Goal: Task Accomplishment & Management: Complete application form

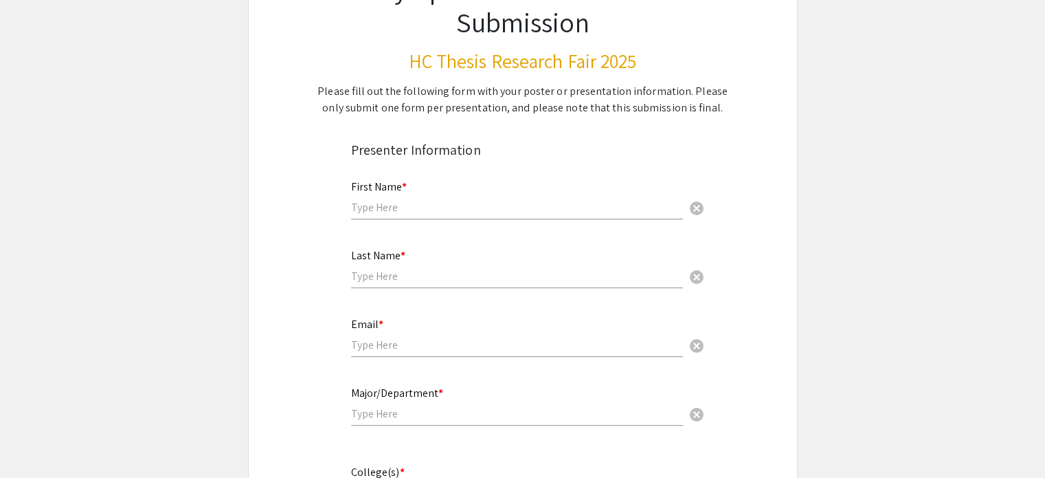
click at [441, 195] on div "First Name * cancel" at bounding box center [517, 193] width 332 height 52
click at [441, 196] on div "First Name * cancel" at bounding box center [517, 193] width 332 height 52
click at [441, 209] on input "text" at bounding box center [517, 207] width 332 height 14
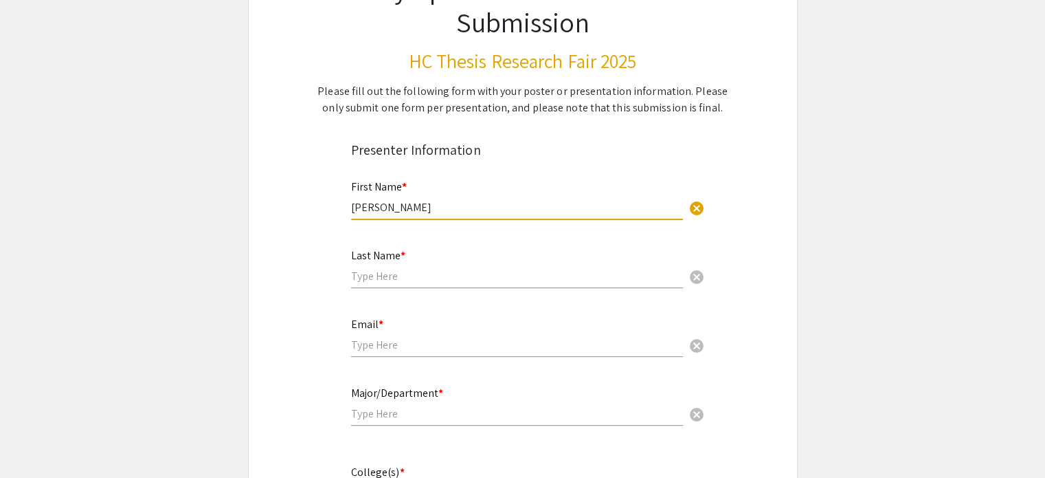
type input "[PERSON_NAME]"
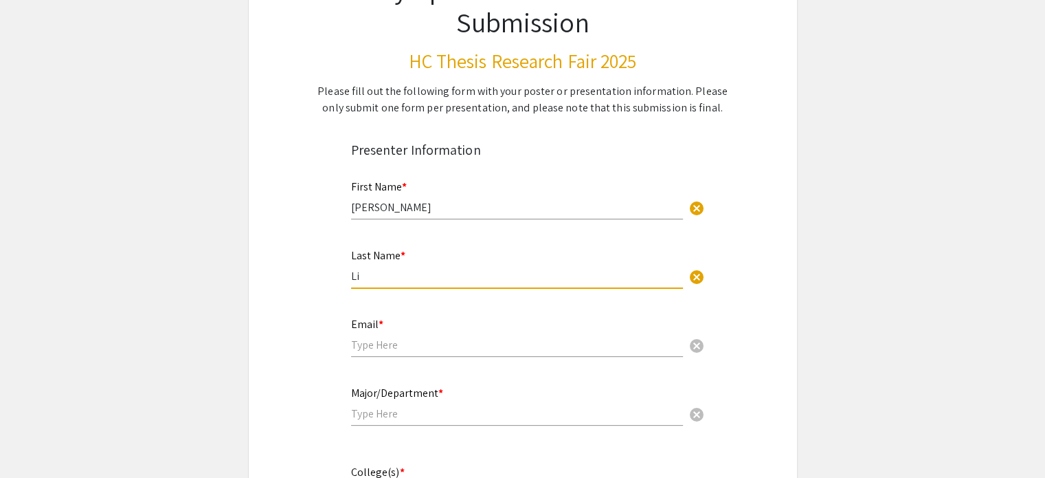
type input "Li"
click at [364, 345] on input "email" at bounding box center [517, 344] width 332 height 14
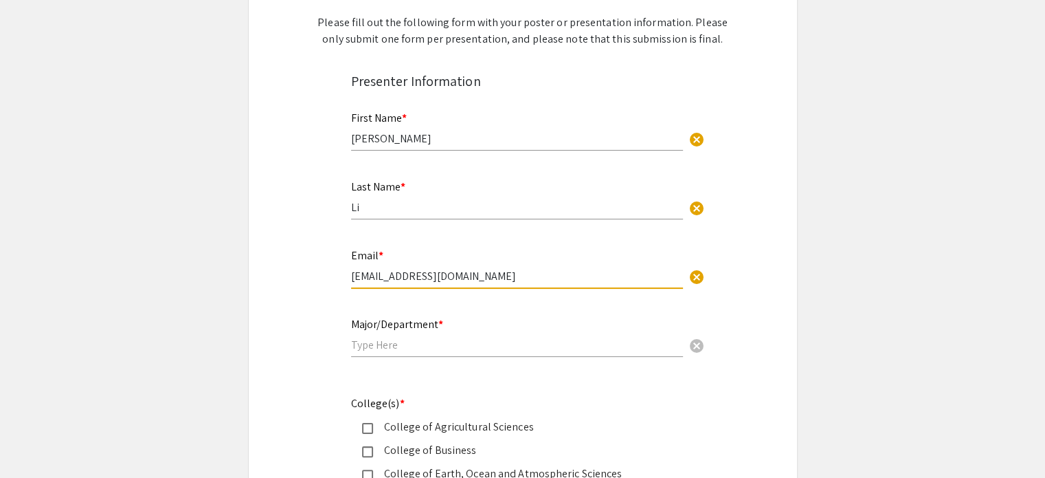
scroll to position [344, 0]
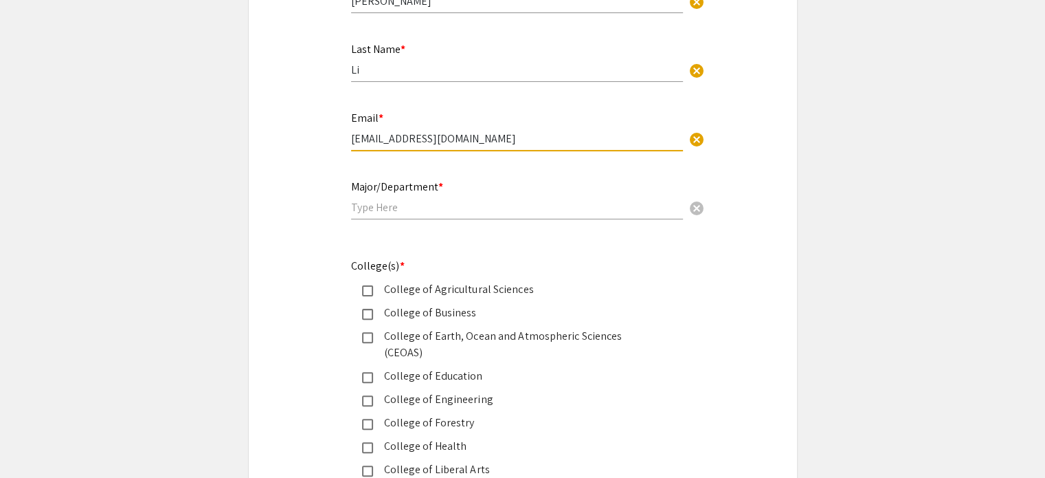
type input "[EMAIL_ADDRESS][DOMAIN_NAME]"
click at [401, 211] on input "text" at bounding box center [517, 207] width 332 height 14
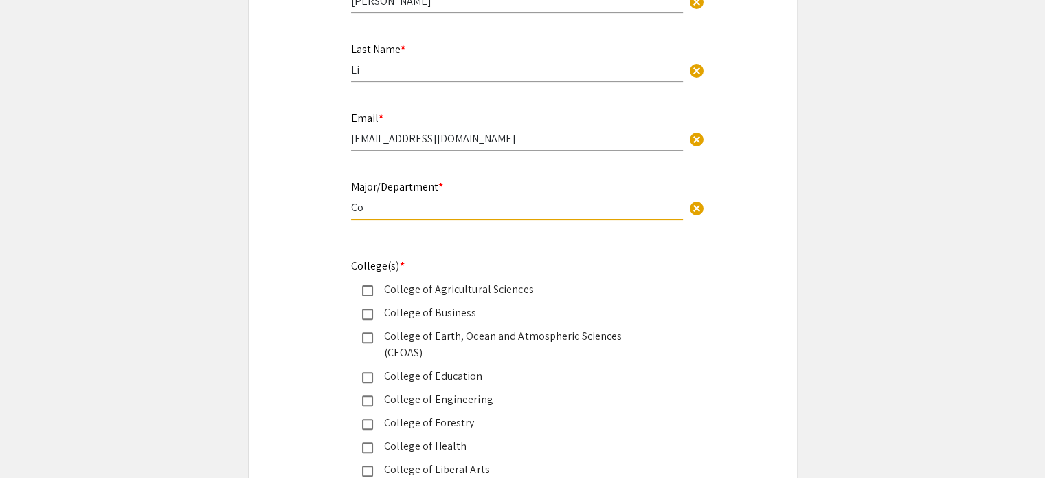
type input "C"
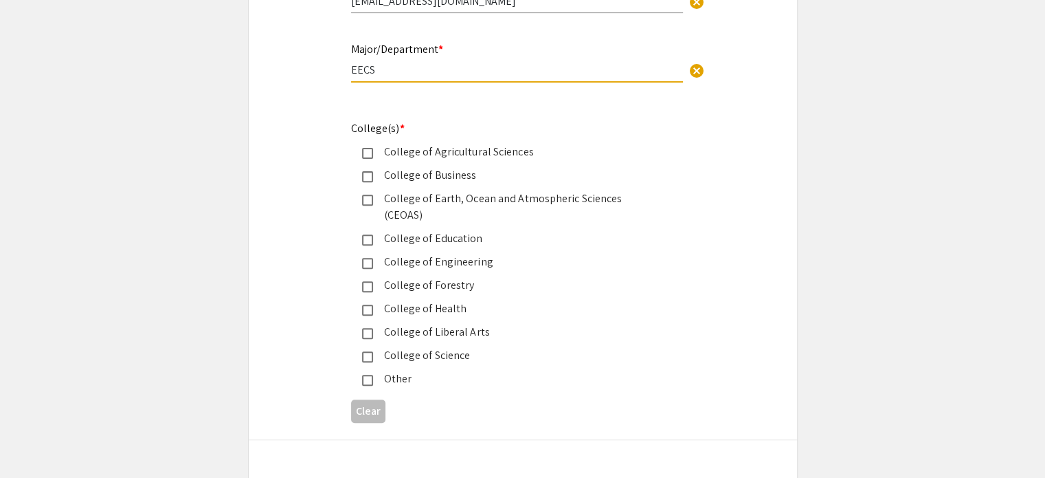
type input "EECS"
click at [369, 258] on mat-pseudo-checkbox at bounding box center [367, 263] width 11 height 11
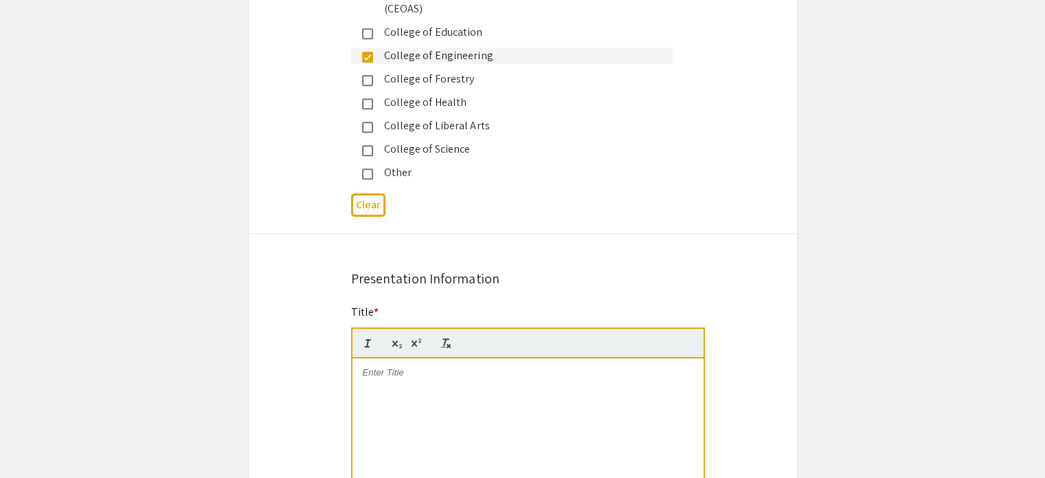
scroll to position [756, 0]
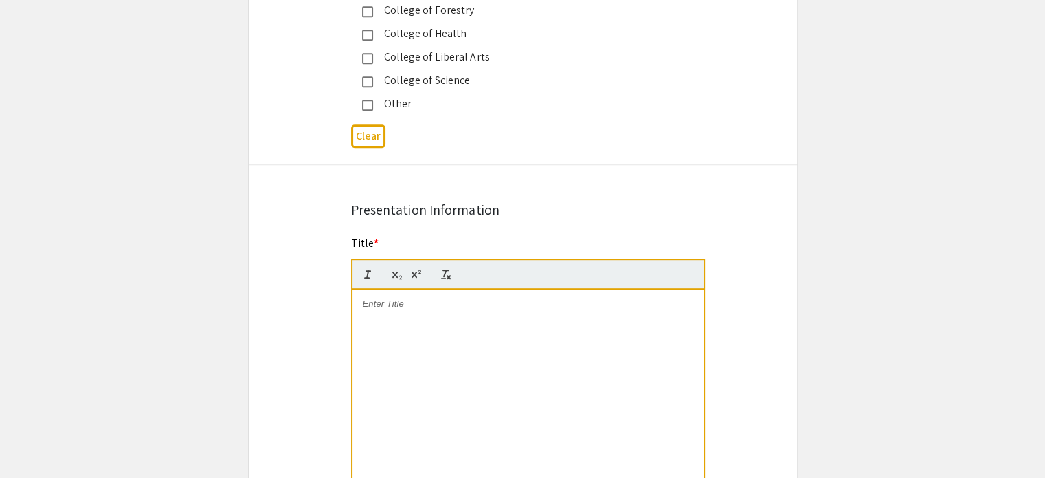
click at [404, 296] on div at bounding box center [528, 392] width 351 height 206
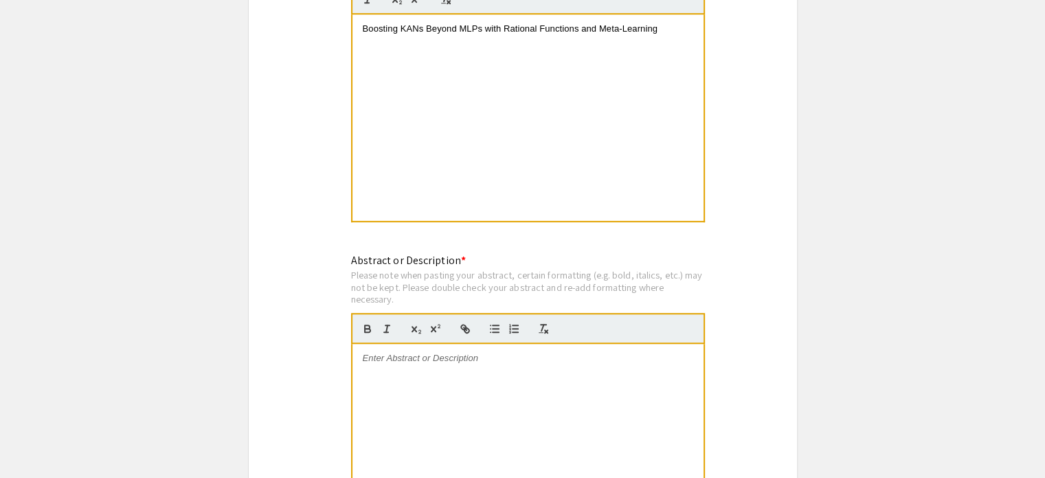
scroll to position [1100, 0]
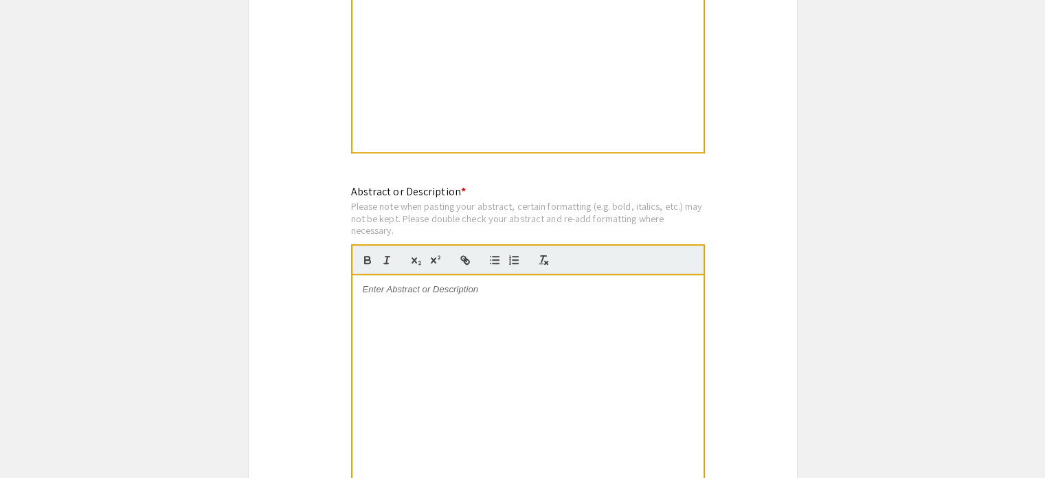
click at [484, 287] on div at bounding box center [528, 378] width 351 height 206
click at [478, 339] on div at bounding box center [528, 378] width 351 height 206
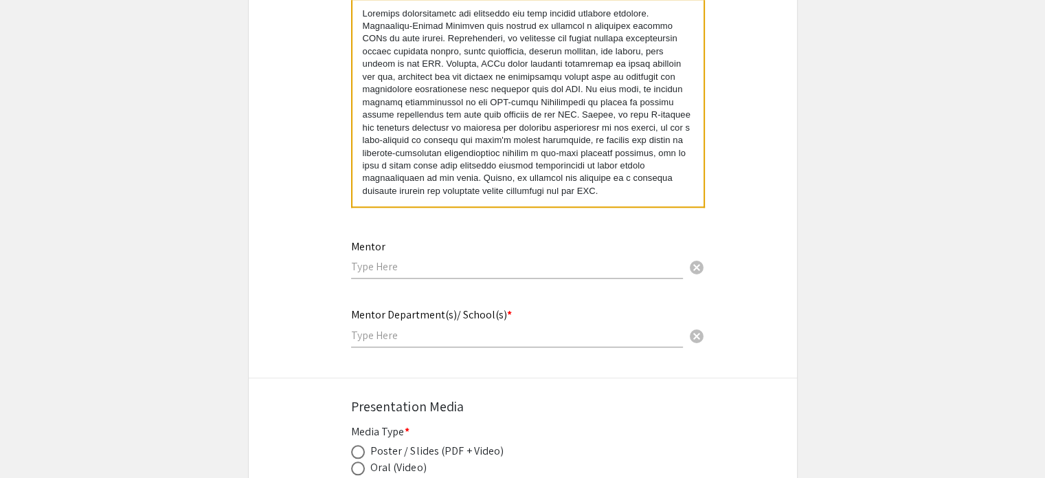
scroll to position [1443, 0]
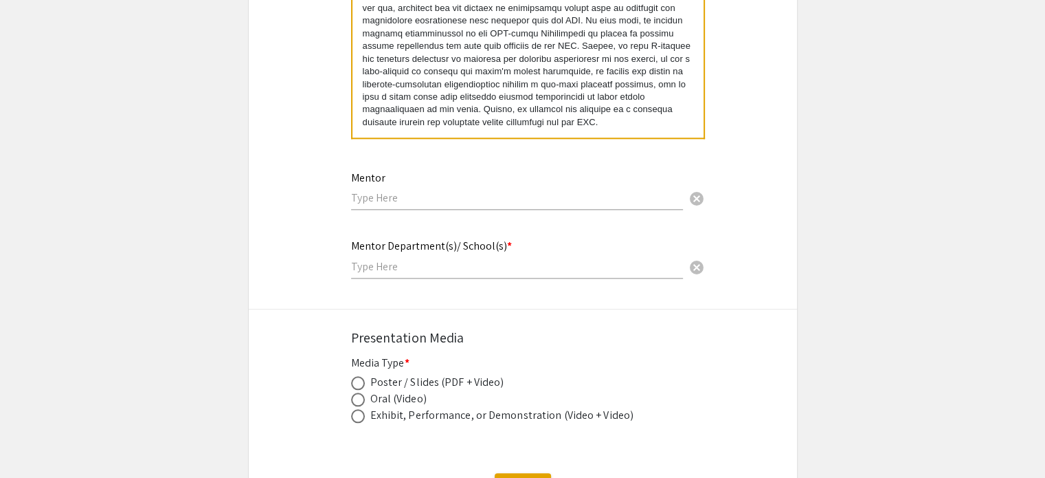
click at [414, 190] on input "text" at bounding box center [517, 197] width 332 height 14
type input "[PERSON_NAME]"
click at [468, 259] on input "text" at bounding box center [517, 266] width 332 height 14
type input "EECS"
click at [256, 263] on div "Mentor Department(s)/ School(s) * EECS cancel This field is required." at bounding box center [523, 266] width 549 height 58
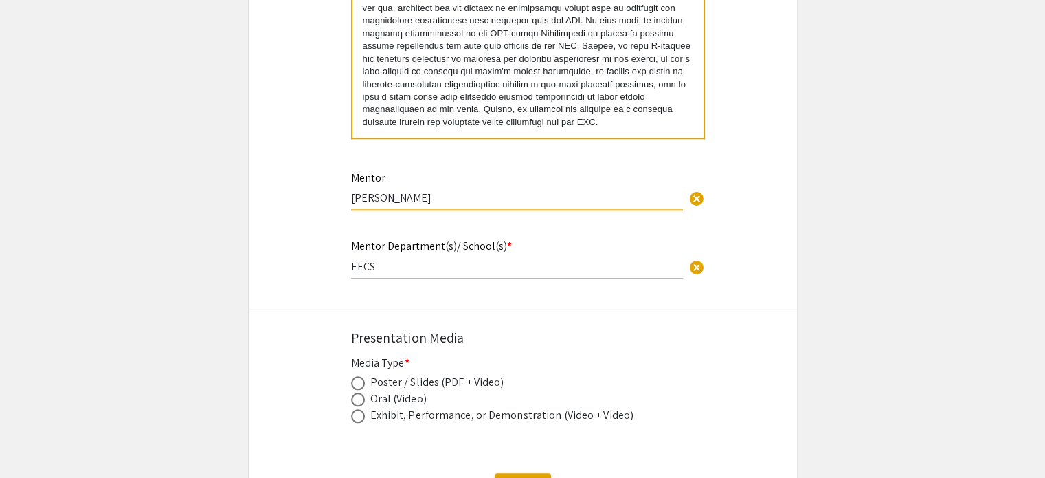
drag, startPoint x: 434, startPoint y: 173, endPoint x: 291, endPoint y: 177, distance: 142.3
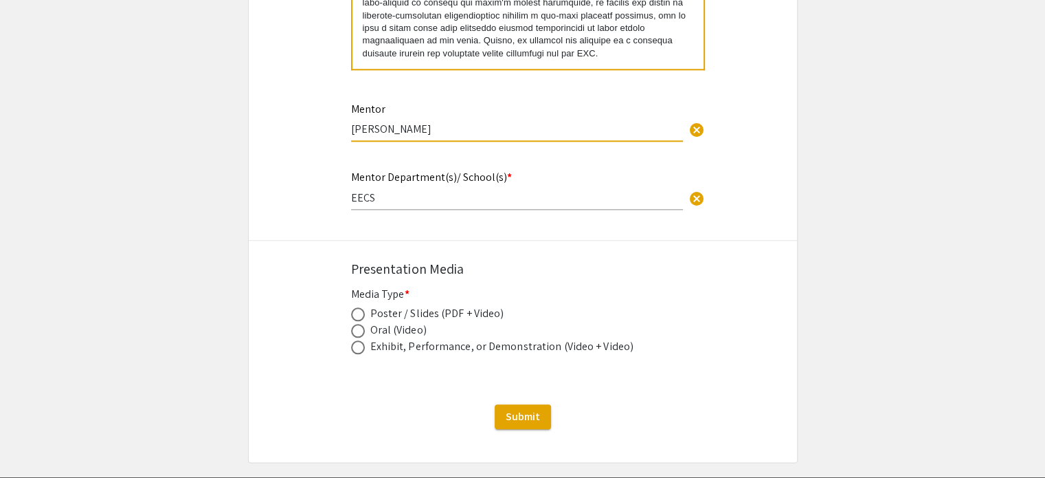
scroll to position [1546, 0]
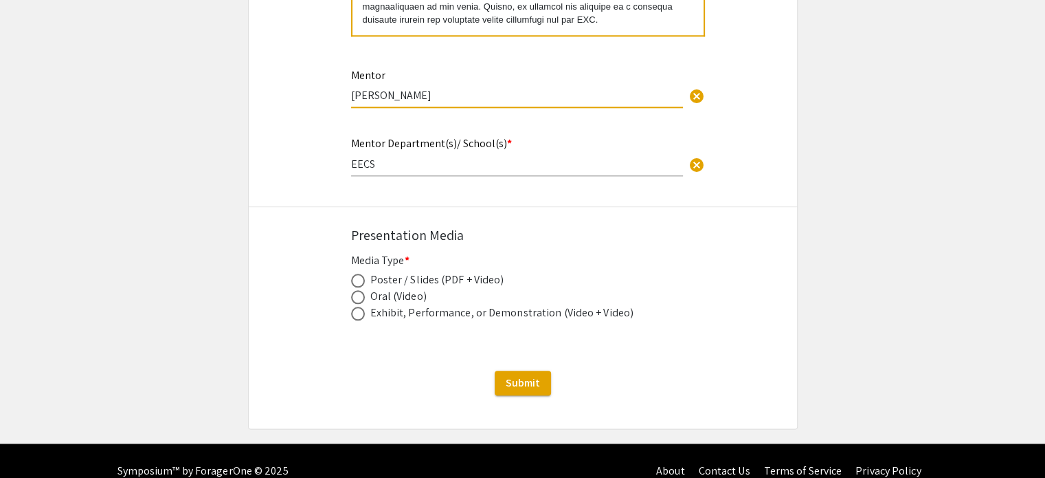
click at [357, 290] on span at bounding box center [358, 297] width 14 height 14
click at [357, 290] on input "radio" at bounding box center [358, 297] width 14 height 14
radio input "true"
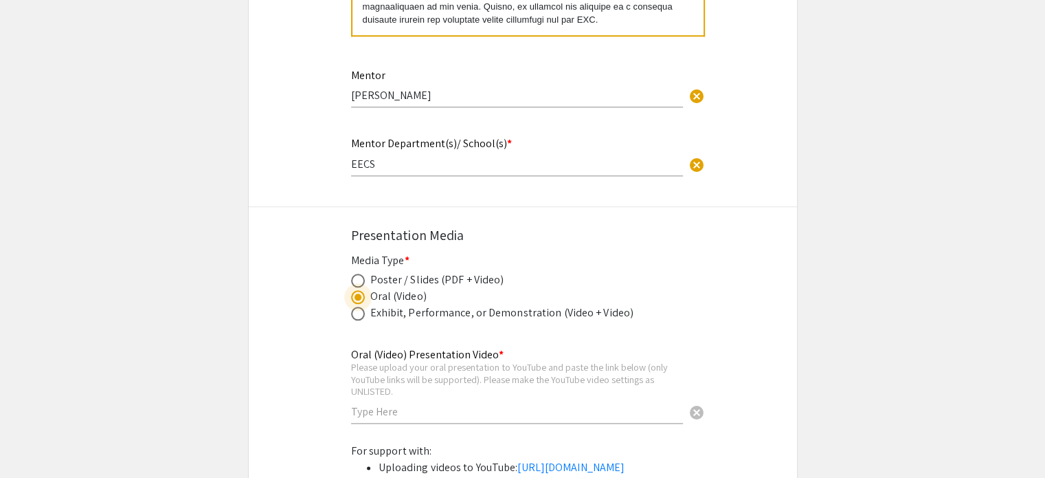
scroll to position [1615, 0]
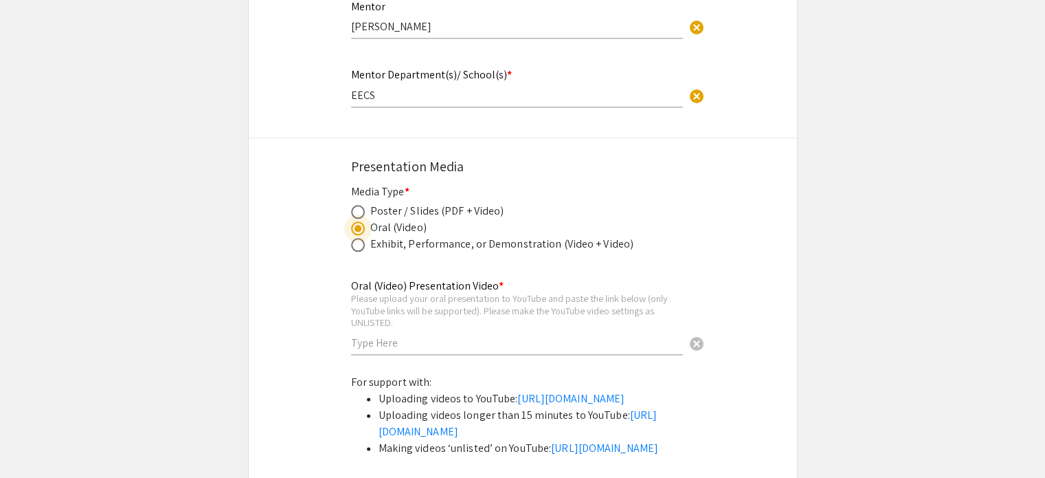
click at [433, 335] on input "text" at bounding box center [517, 342] width 332 height 14
paste input "[PERSON_NAME]"
type input "[PERSON_NAME]"
click at [401, 335] on input "text" at bounding box center [517, 342] width 332 height 14
paste input "[URL][DOMAIN_NAME]"
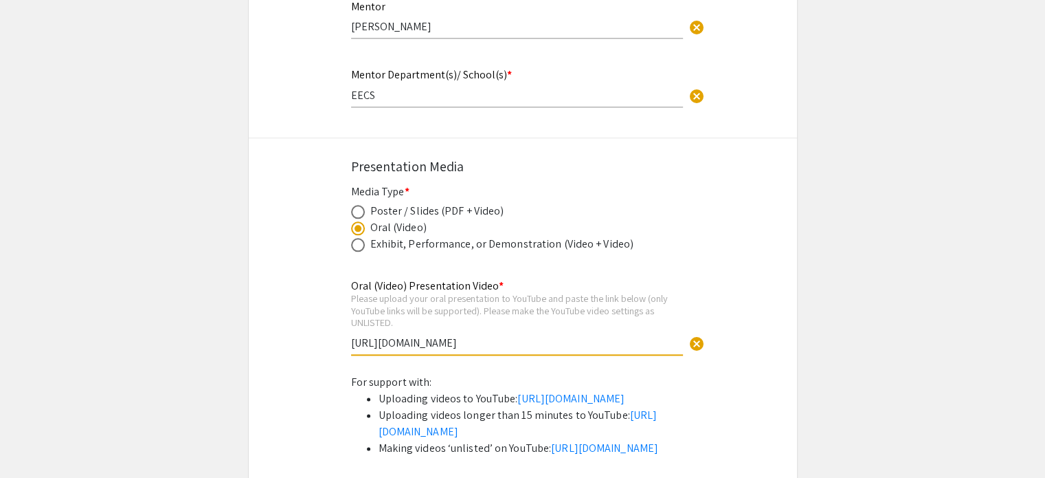
type input "[URL][DOMAIN_NAME]"
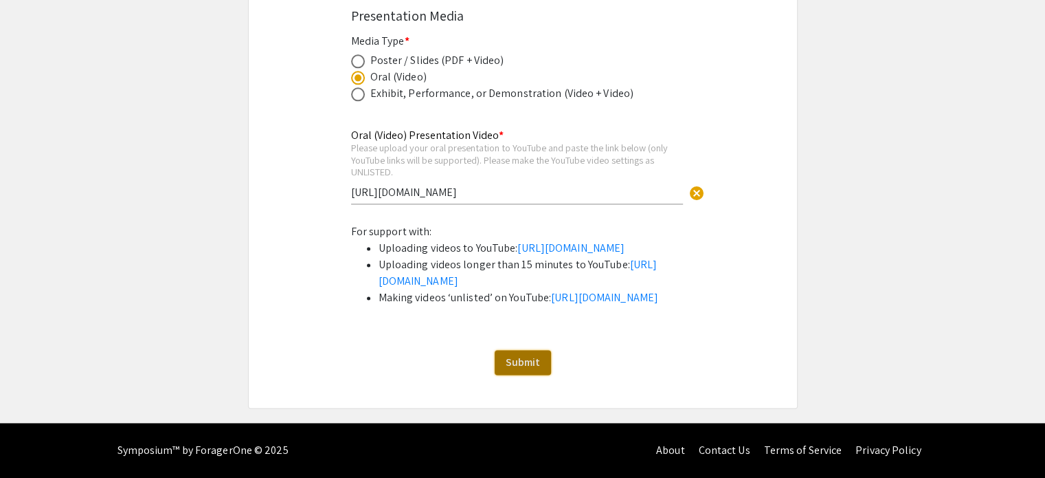
click at [516, 359] on button "Submit" at bounding box center [523, 362] width 56 height 25
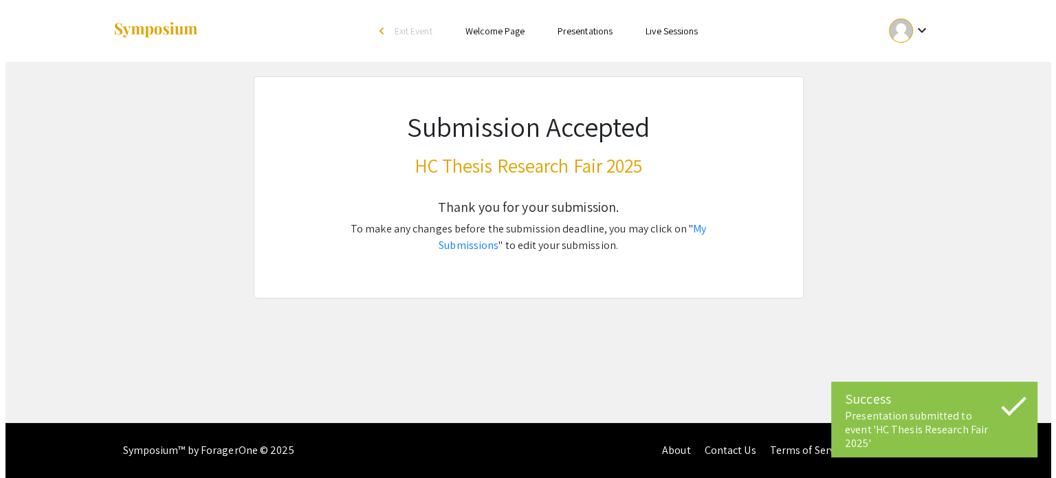
scroll to position [0, 0]
